Goal: Book appointment/travel/reservation

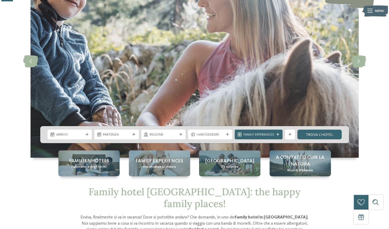
scroll to position [62, 0]
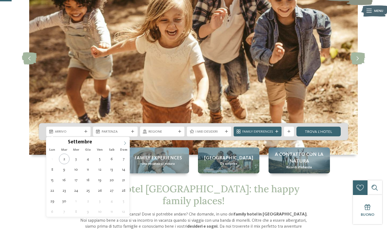
click at [125, 139] on span at bounding box center [124, 141] width 9 height 9
type input "****"
click at [125, 139] on span at bounding box center [124, 141] width 9 height 9
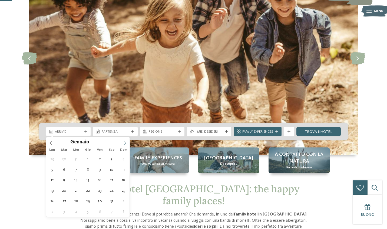
click at [125, 139] on span at bounding box center [124, 141] width 9 height 9
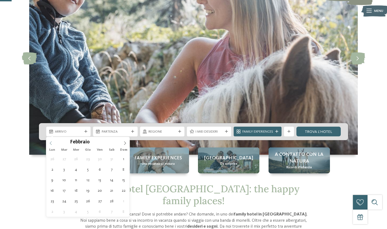
click at [49, 143] on icon at bounding box center [51, 143] width 4 height 4
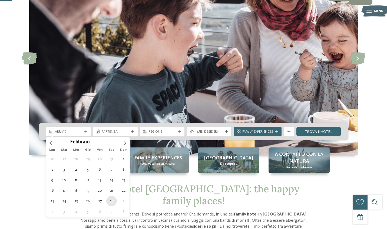
type div "28.02.2026"
type input "****"
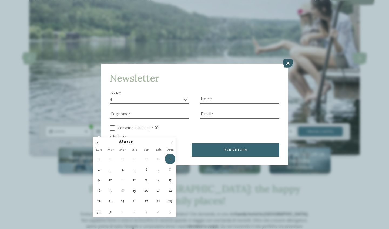
click at [287, 59] on icon at bounding box center [288, 63] width 11 height 9
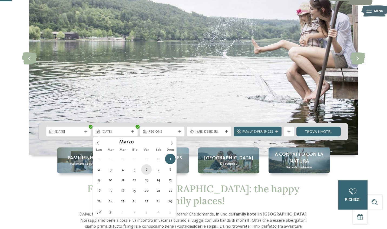
type div "06.03.2026"
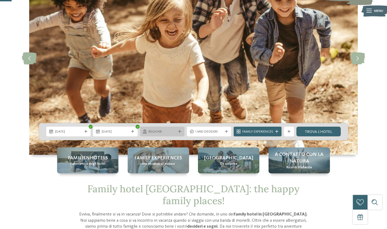
click at [176, 131] on div "Regione" at bounding box center [162, 131] width 30 height 5
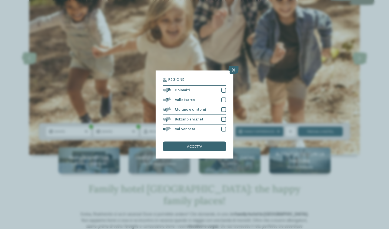
click at [226, 71] on div "Regione Dolomiti Valle Isarco" at bounding box center [195, 115] width 78 height 88
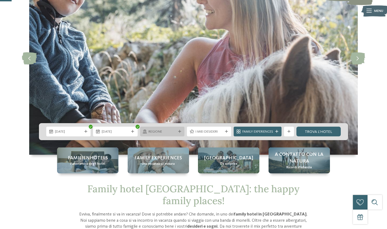
click at [175, 134] on div "Regione" at bounding box center [162, 132] width 44 height 10
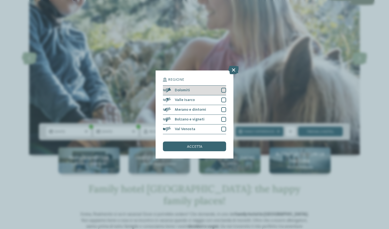
click at [223, 88] on div at bounding box center [223, 90] width 5 height 5
click at [200, 145] on span "accetta" at bounding box center [194, 147] width 15 height 4
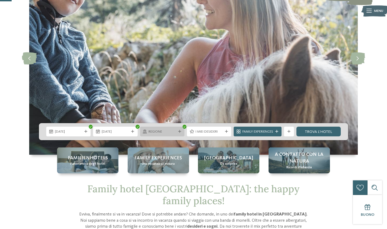
click at [176, 134] on div "Regione" at bounding box center [162, 131] width 30 height 5
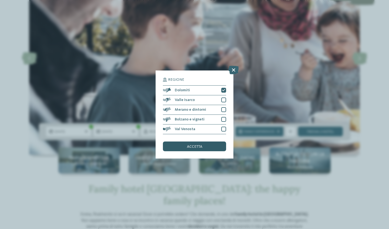
click at [210, 142] on div "accetta" at bounding box center [194, 147] width 63 height 10
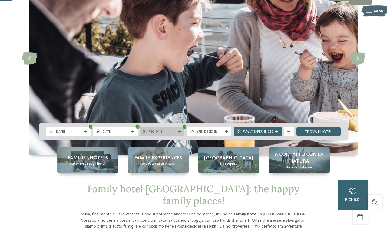
click at [178, 133] on div "Regione" at bounding box center [162, 132] width 44 height 10
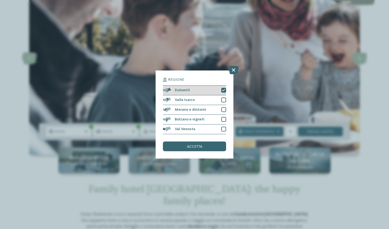
click at [217, 86] on div "Dolomiti" at bounding box center [194, 91] width 63 height 10
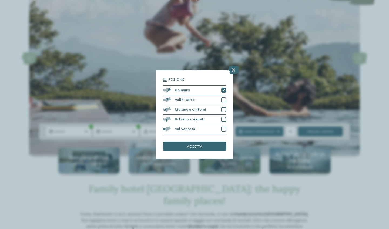
click at [232, 39] on div "Regione Dolomiti" at bounding box center [194, 114] width 389 height 229
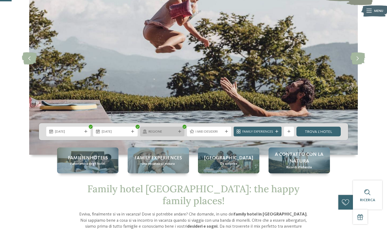
click at [169, 132] on span "Regione" at bounding box center [161, 131] width 27 height 5
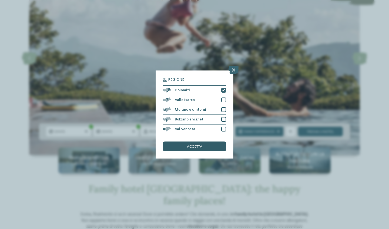
click at [195, 145] on span "accetta" at bounding box center [194, 147] width 15 height 4
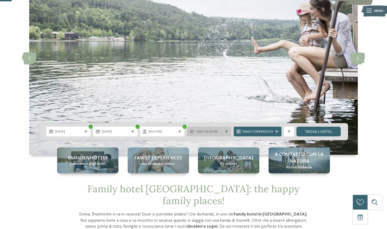
click at [214, 130] on span "I miei desideri" at bounding box center [208, 131] width 27 height 5
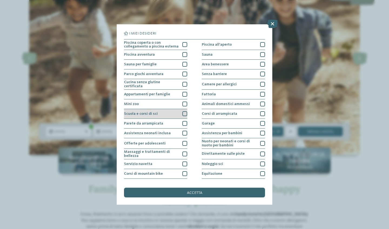
click at [183, 113] on div at bounding box center [184, 113] width 5 height 5
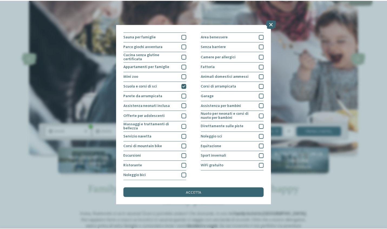
scroll to position [75, 0]
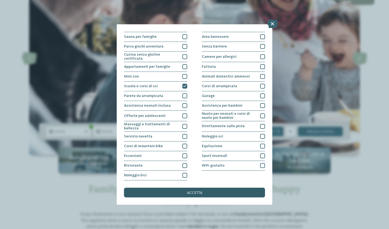
click at [199, 188] on div "accetta" at bounding box center [194, 193] width 141 height 10
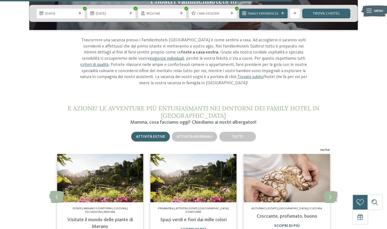
scroll to position [1710, 0]
